Goal: Book appointment/travel/reservation

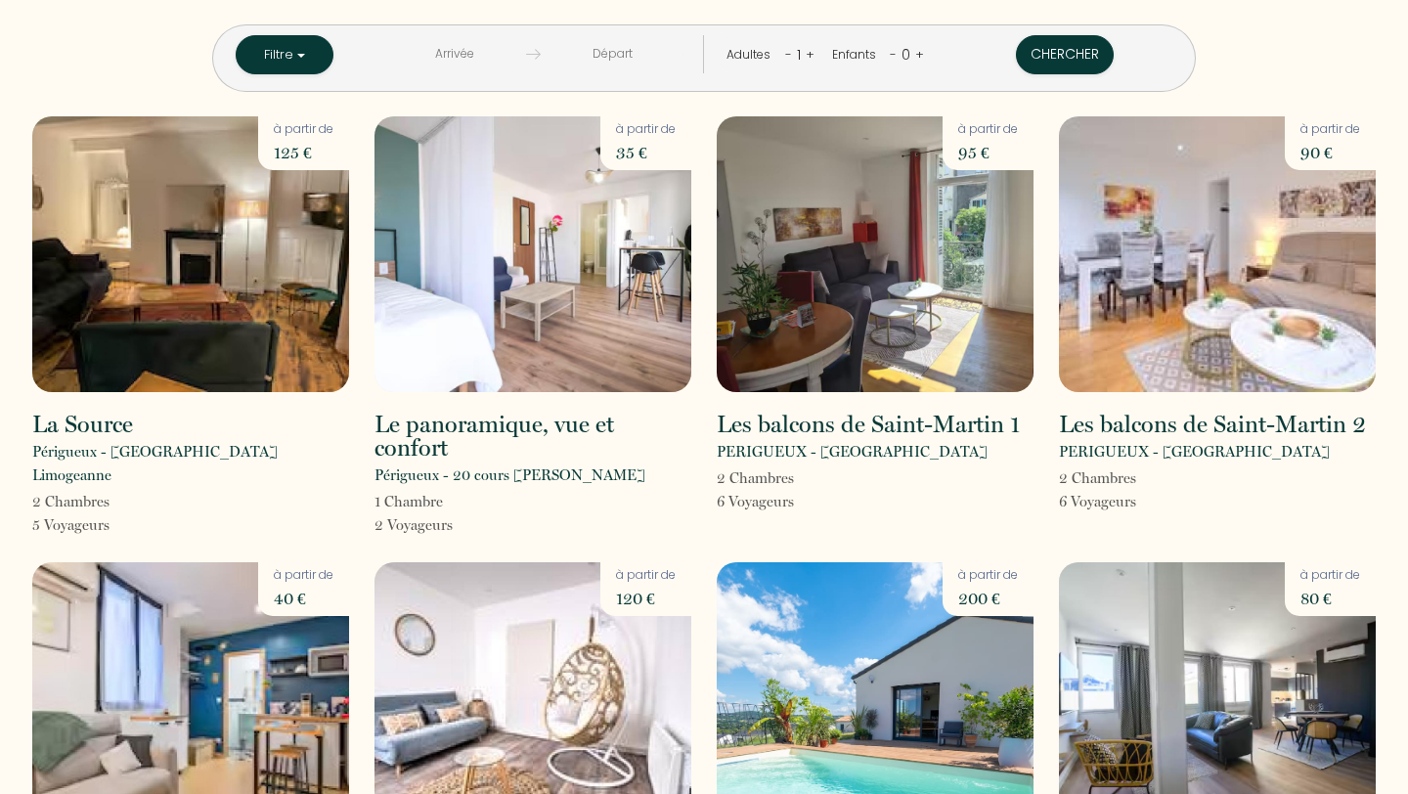
click at [501, 69] on input "text" at bounding box center [454, 54] width 143 height 38
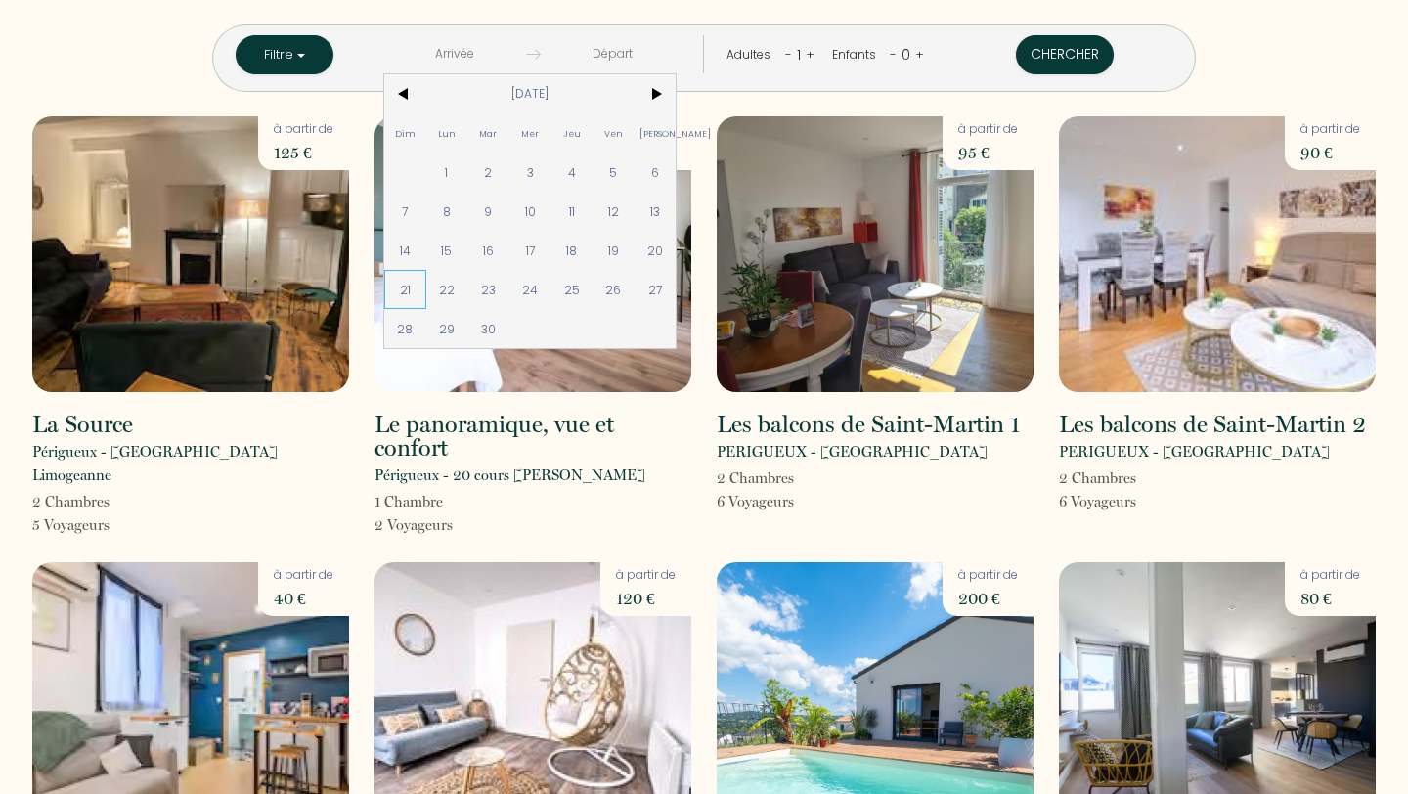
click at [426, 293] on span "21" at bounding box center [405, 289] width 42 height 39
type input "[DATE]"
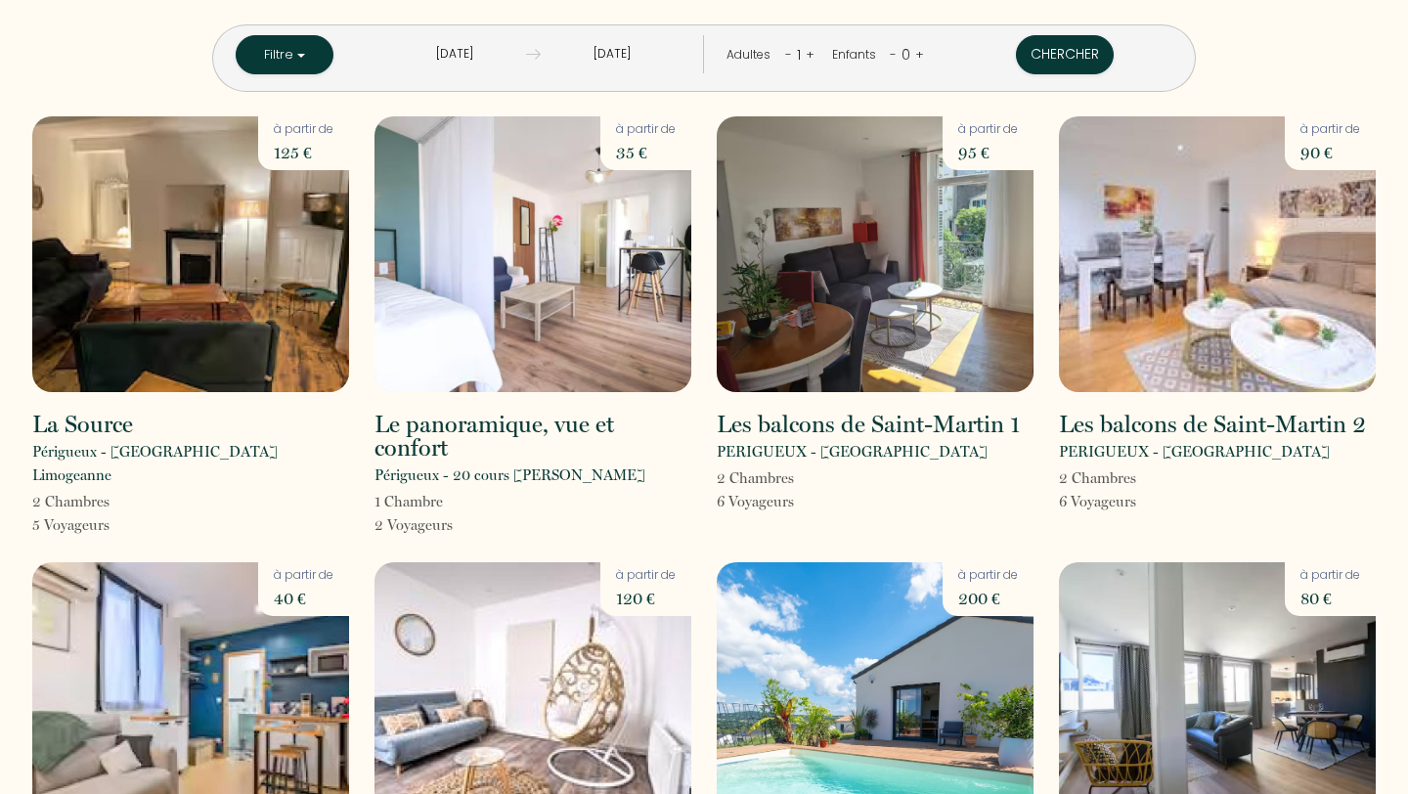
click at [629, 53] on input "[DATE]" at bounding box center [612, 54] width 143 height 38
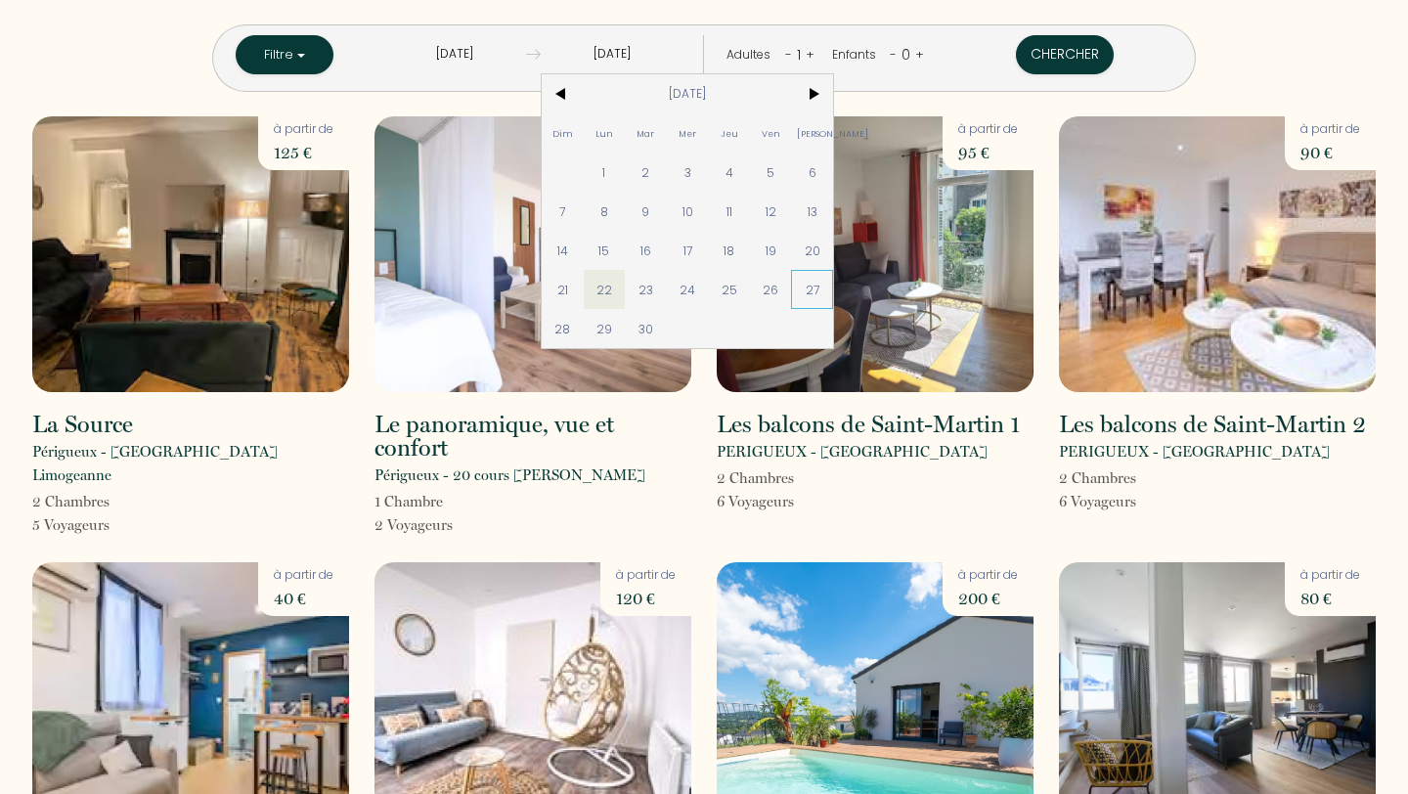
click at [833, 284] on span "27" at bounding box center [812, 289] width 42 height 39
type input "[DATE]"
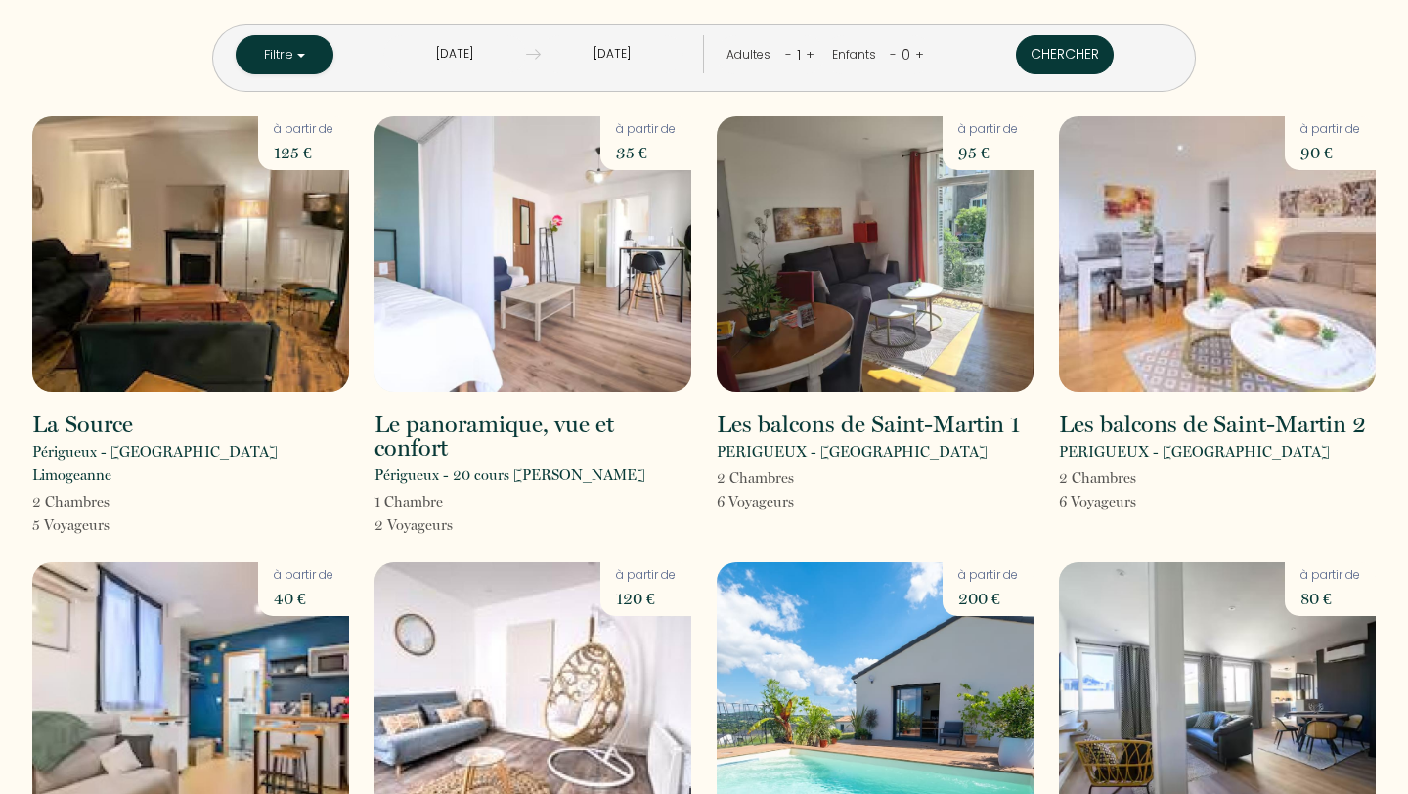
click at [1016, 53] on button "Chercher" at bounding box center [1065, 54] width 98 height 39
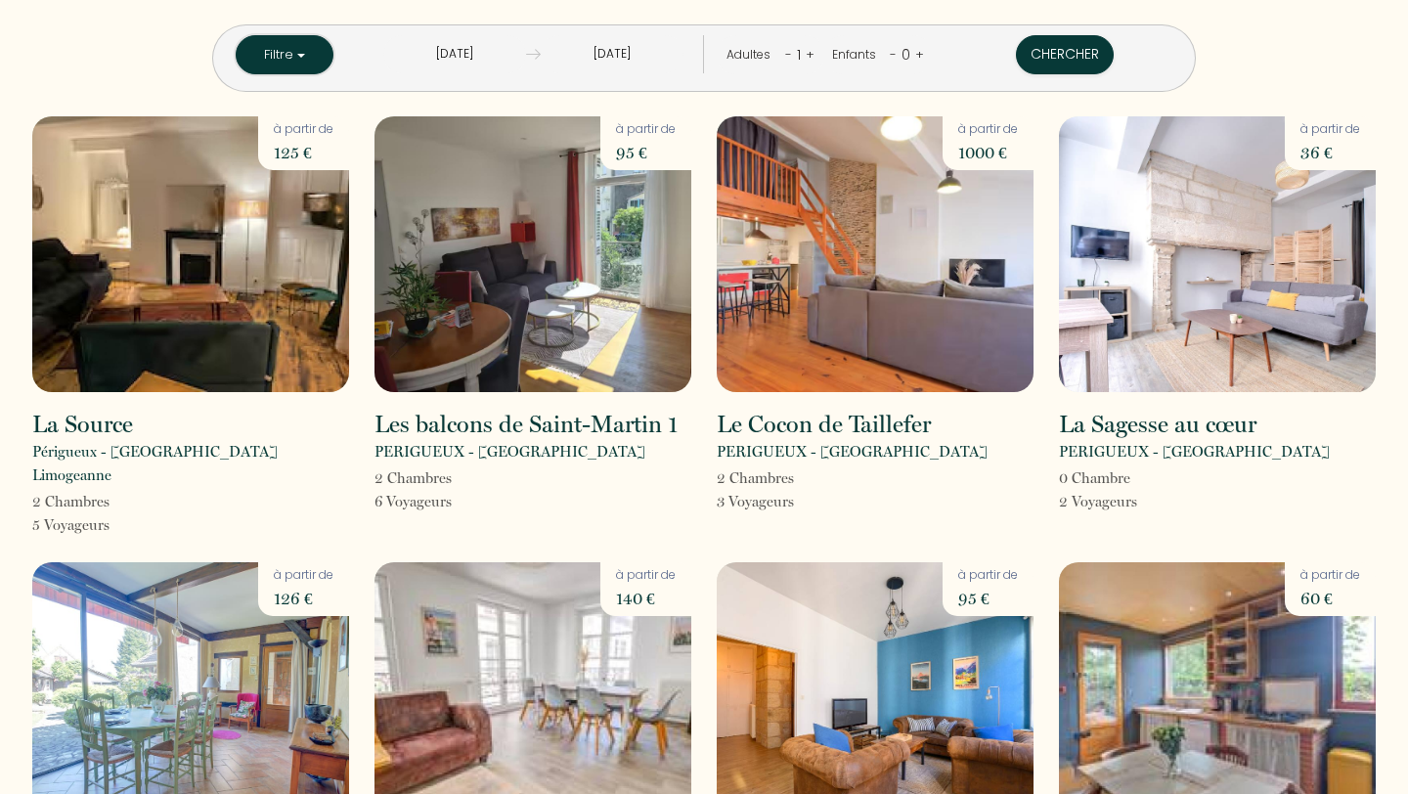
click at [333, 59] on button "Filtre" at bounding box center [285, 54] width 98 height 39
click at [333, 65] on button "Filtre" at bounding box center [285, 54] width 98 height 39
click at [526, 51] on input "[DATE]" at bounding box center [454, 54] width 143 height 38
